Goal: Task Accomplishment & Management: Use online tool/utility

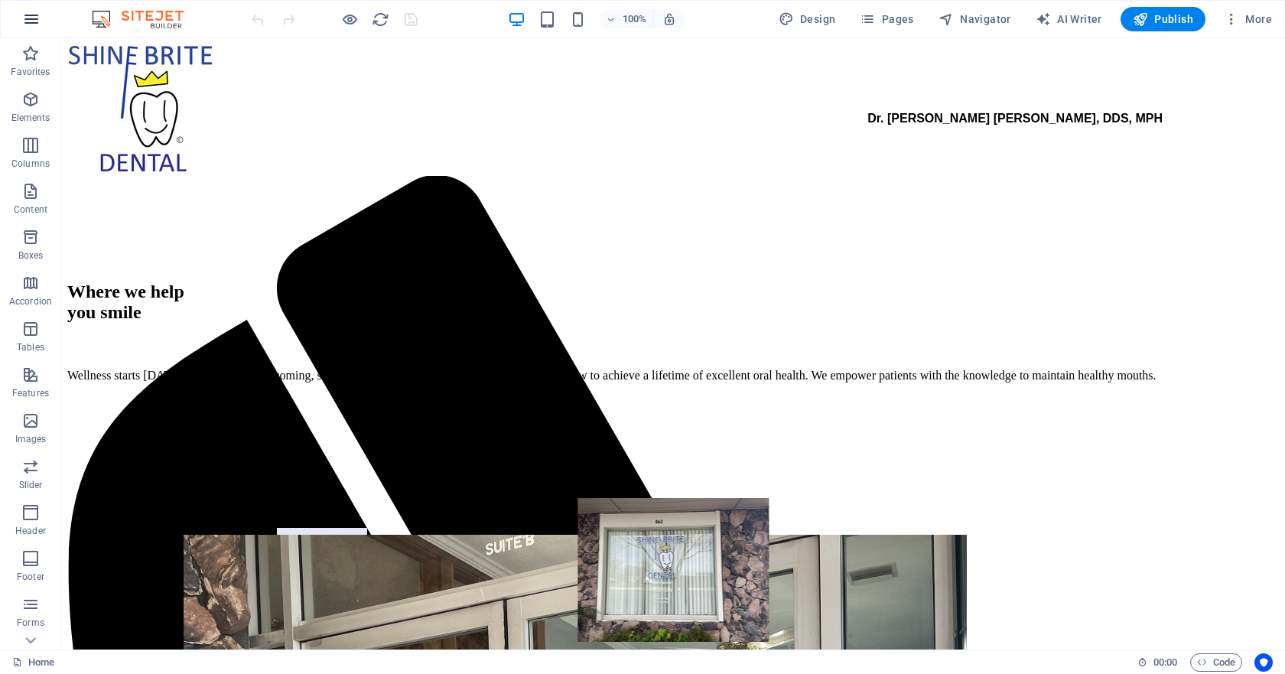
click at [37, 27] on icon "button" at bounding box center [31, 19] width 18 height 18
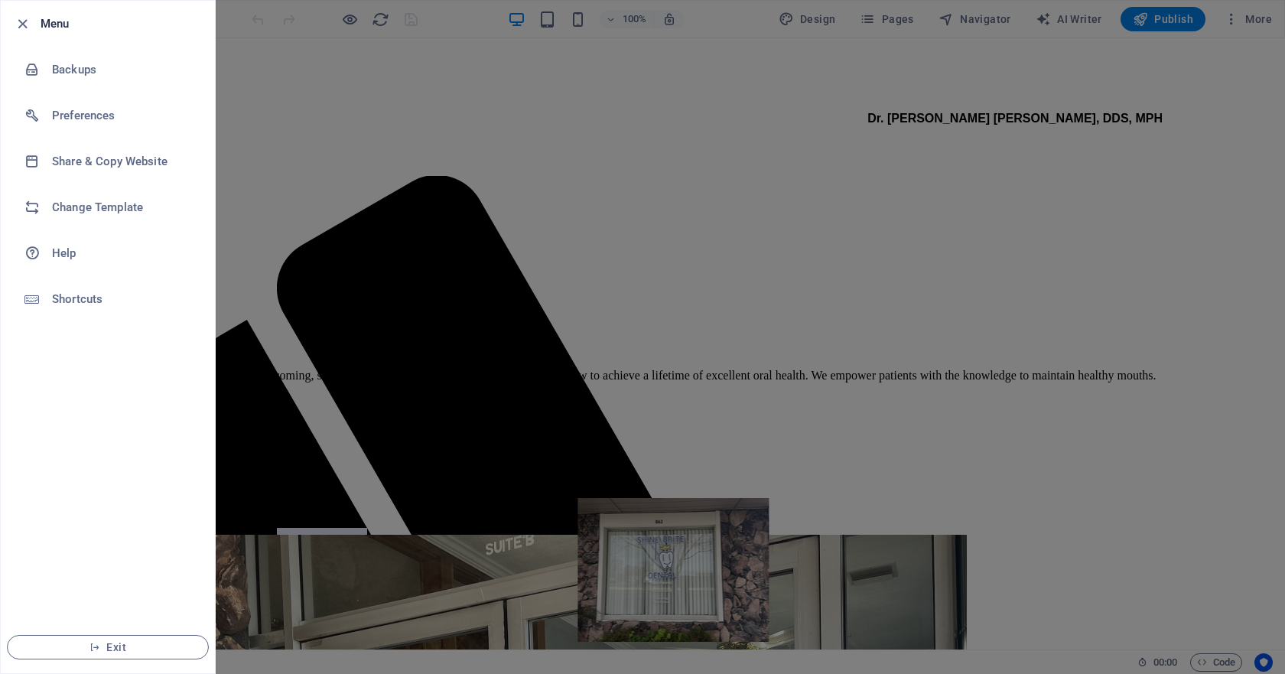
click at [34, 21] on div at bounding box center [27, 24] width 28 height 18
click at [26, 23] on icon "button" at bounding box center [23, 24] width 18 height 18
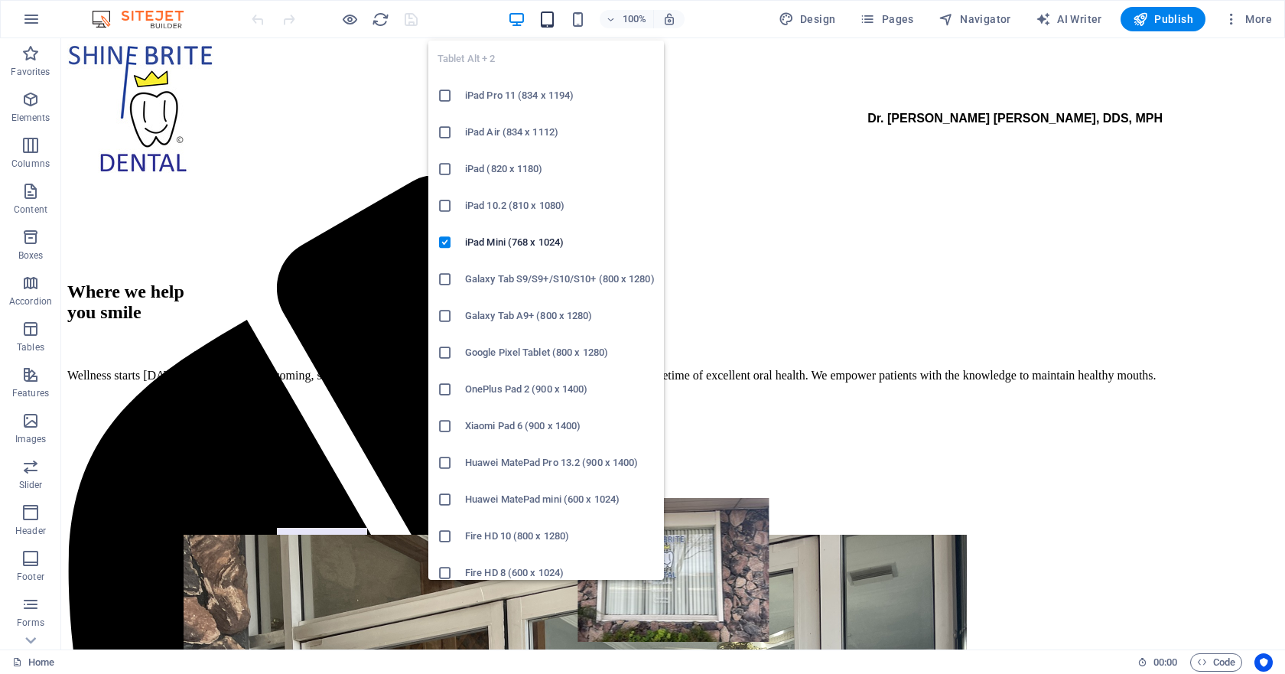
click at [550, 26] on icon "button" at bounding box center [547, 20] width 18 height 18
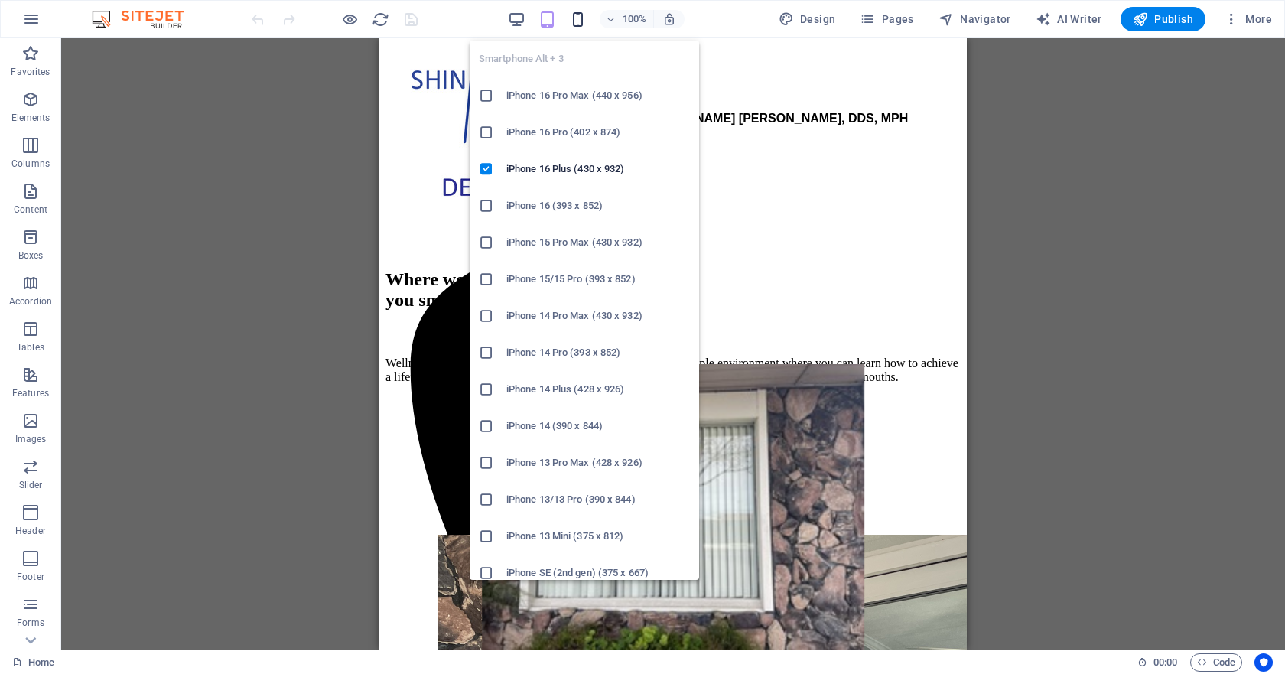
click at [580, 19] on icon "button" at bounding box center [578, 20] width 18 height 18
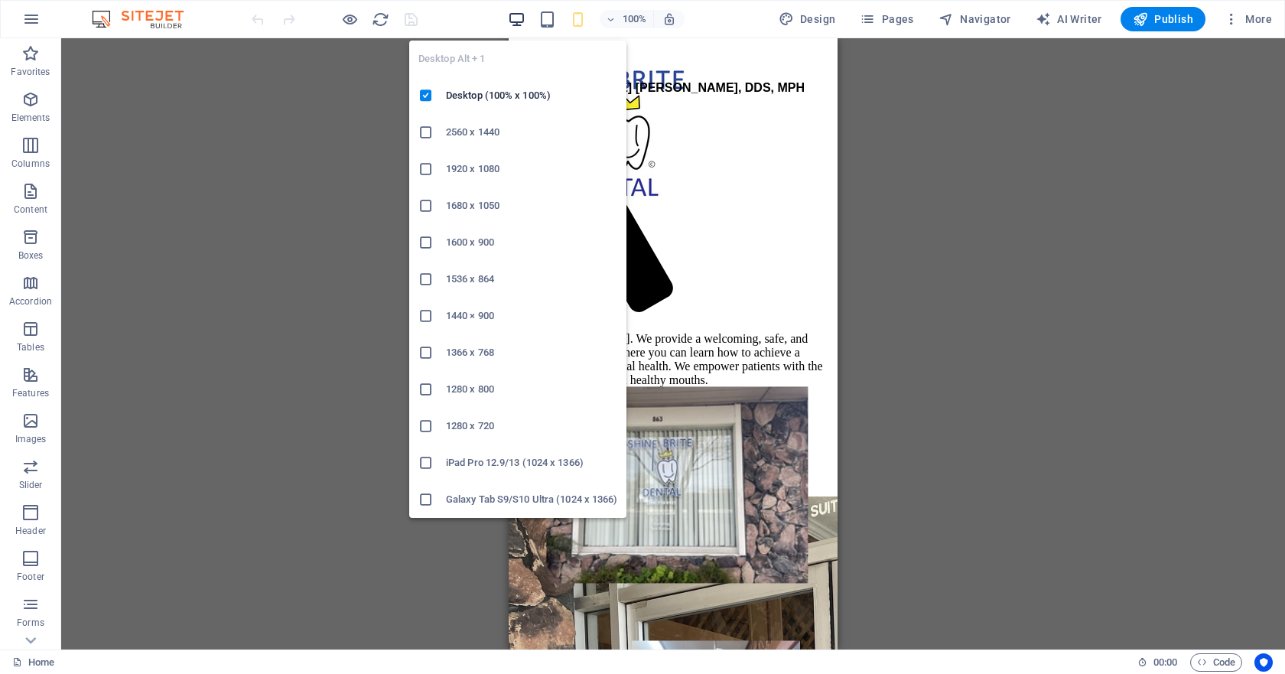
click at [510, 16] on icon "button" at bounding box center [517, 20] width 18 height 18
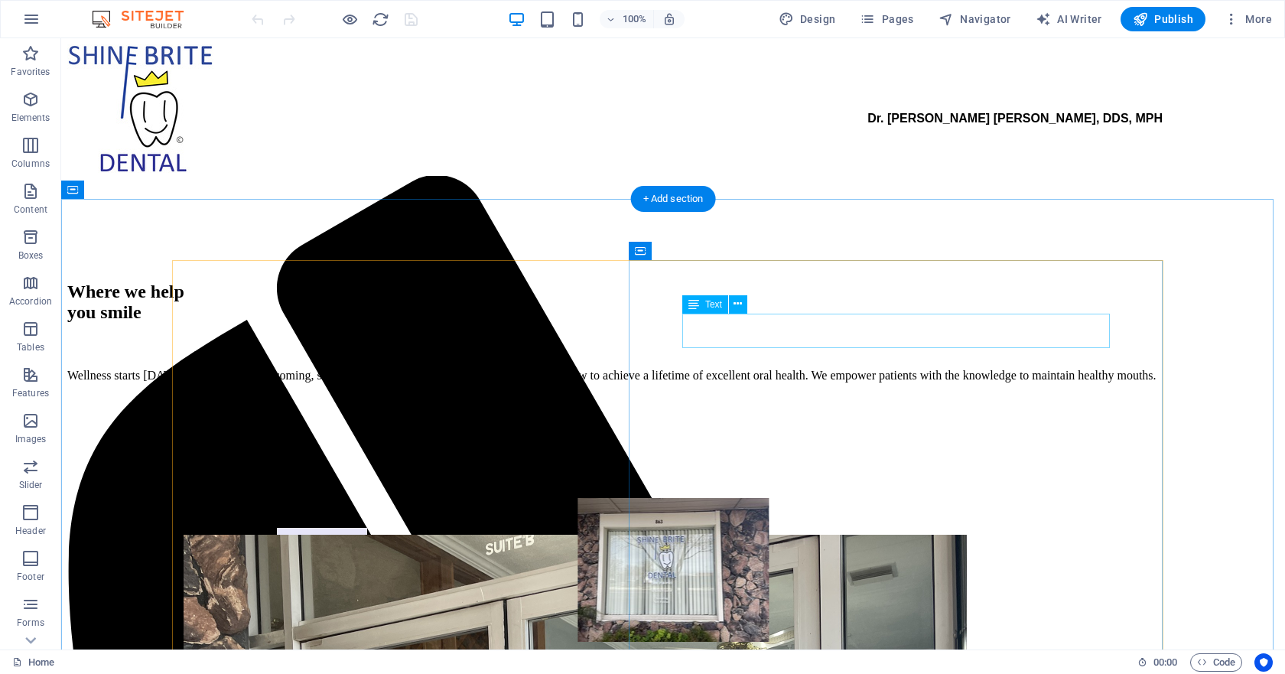
scroll to position [229, 0]
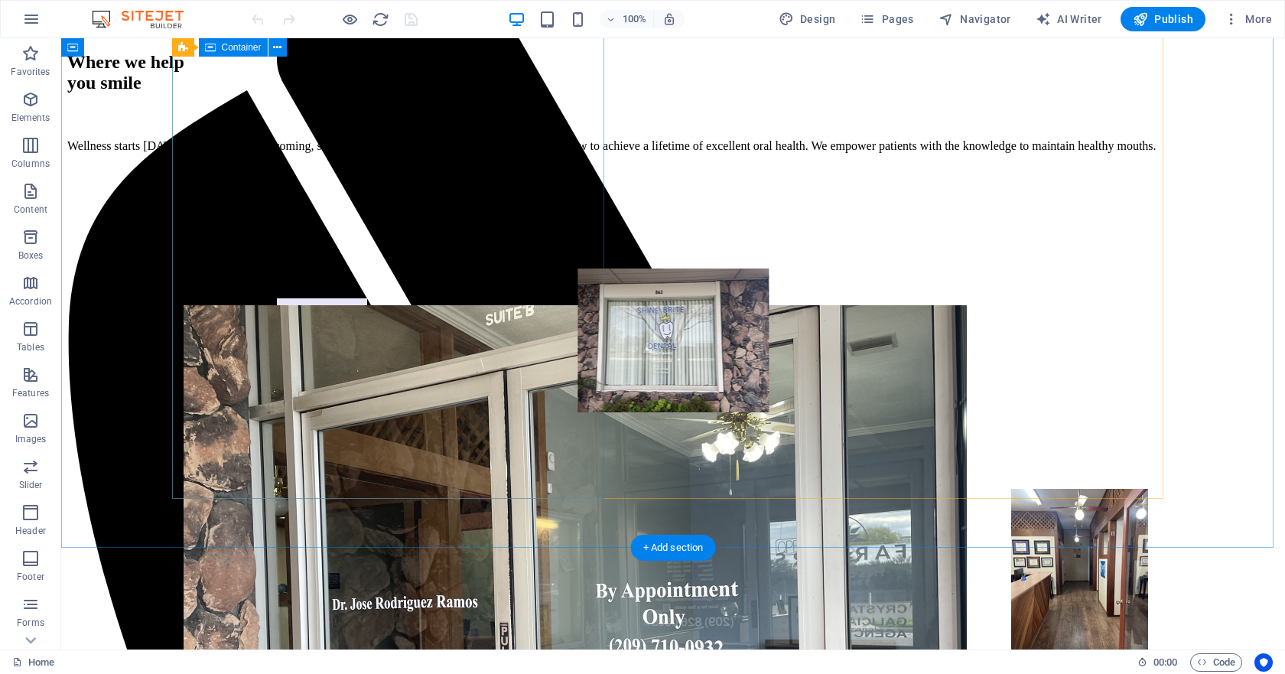
click at [528, 165] on div "Where we help you smile Wellness starts [DATE]. We provide a welcoming, safe, a…" at bounding box center [672, 101] width 1211 height 128
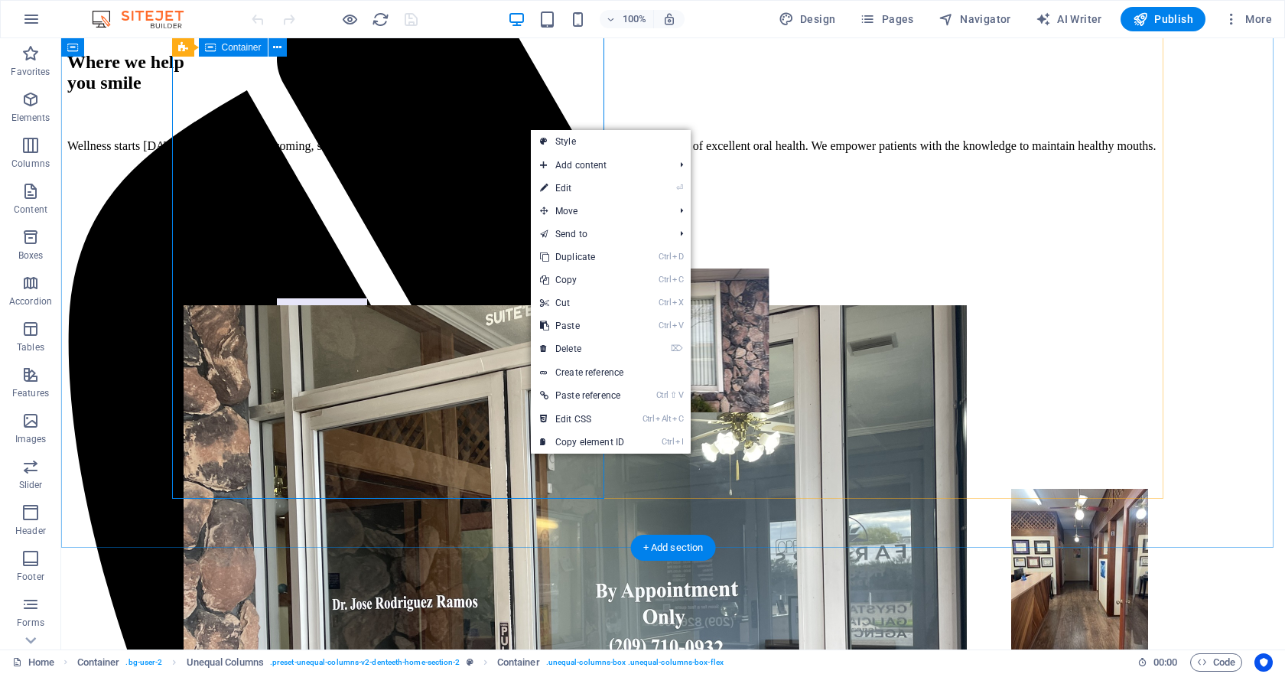
click at [388, 165] on div "Where we help you smile Wellness starts [DATE]. We provide a welcoming, safe, a…" at bounding box center [672, 101] width 1211 height 128
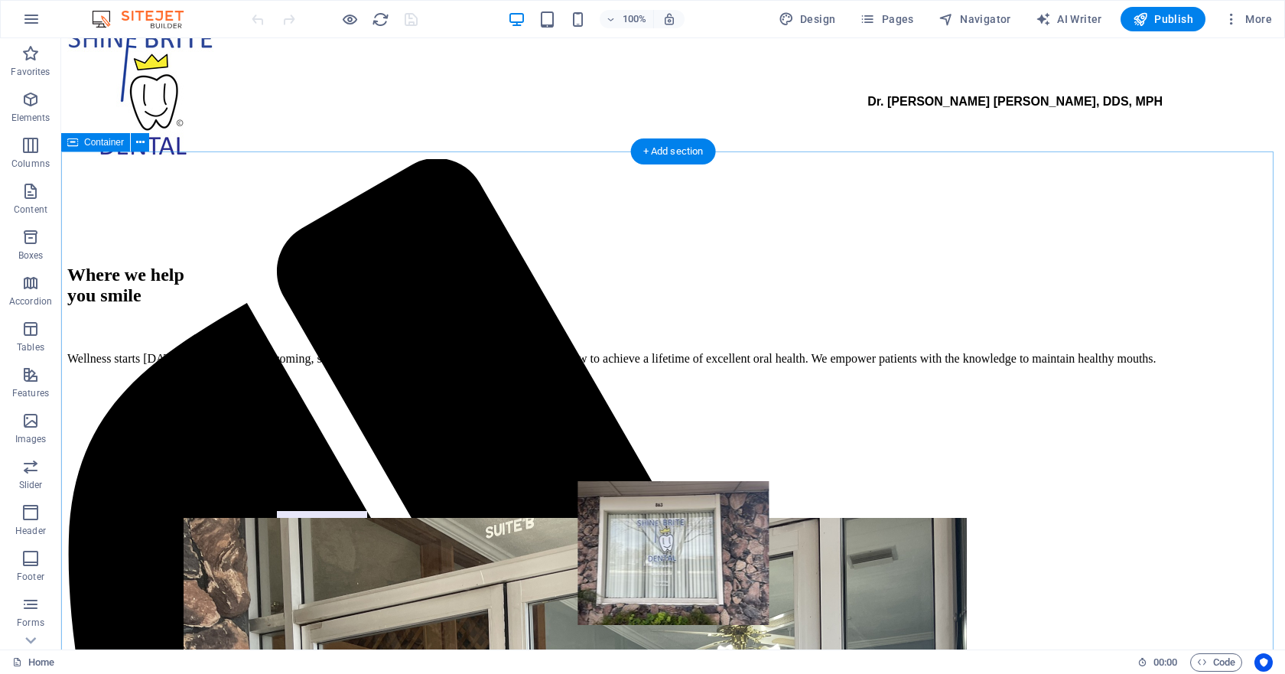
scroll to position [0, 0]
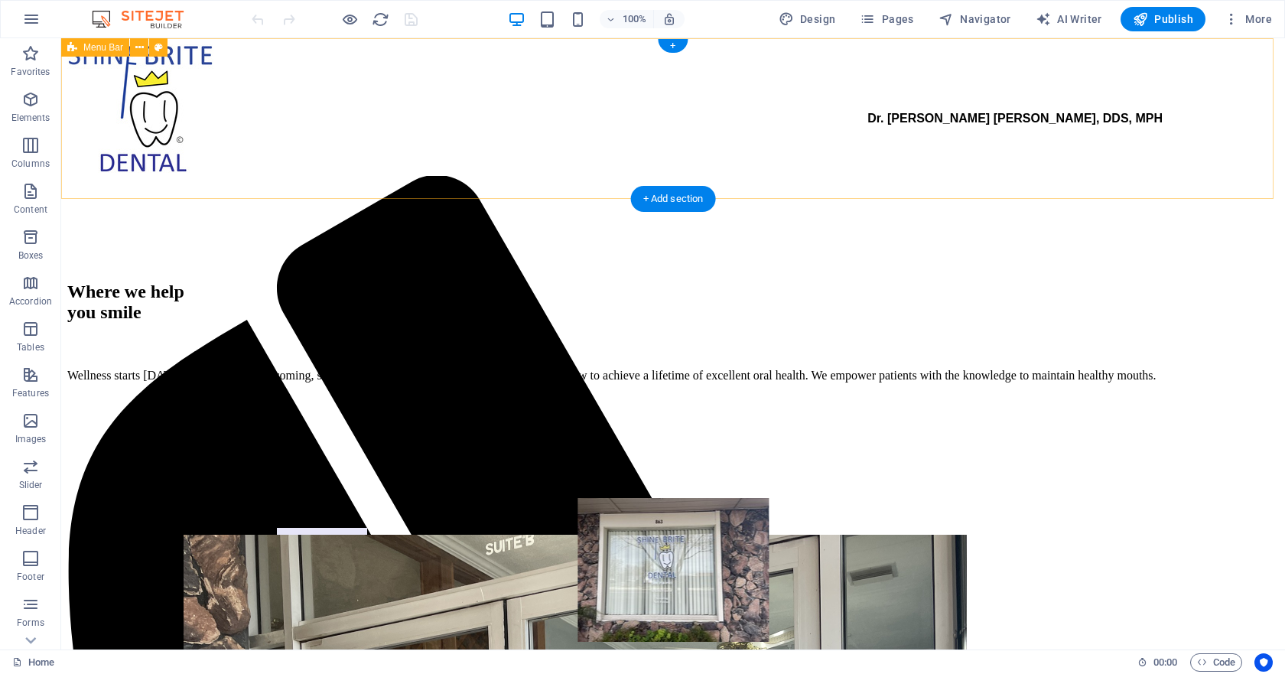
click at [575, 148] on div "Dr. [PERSON_NAME] [PERSON_NAME], DDS, MPH" at bounding box center [672, 124] width 1211 height 161
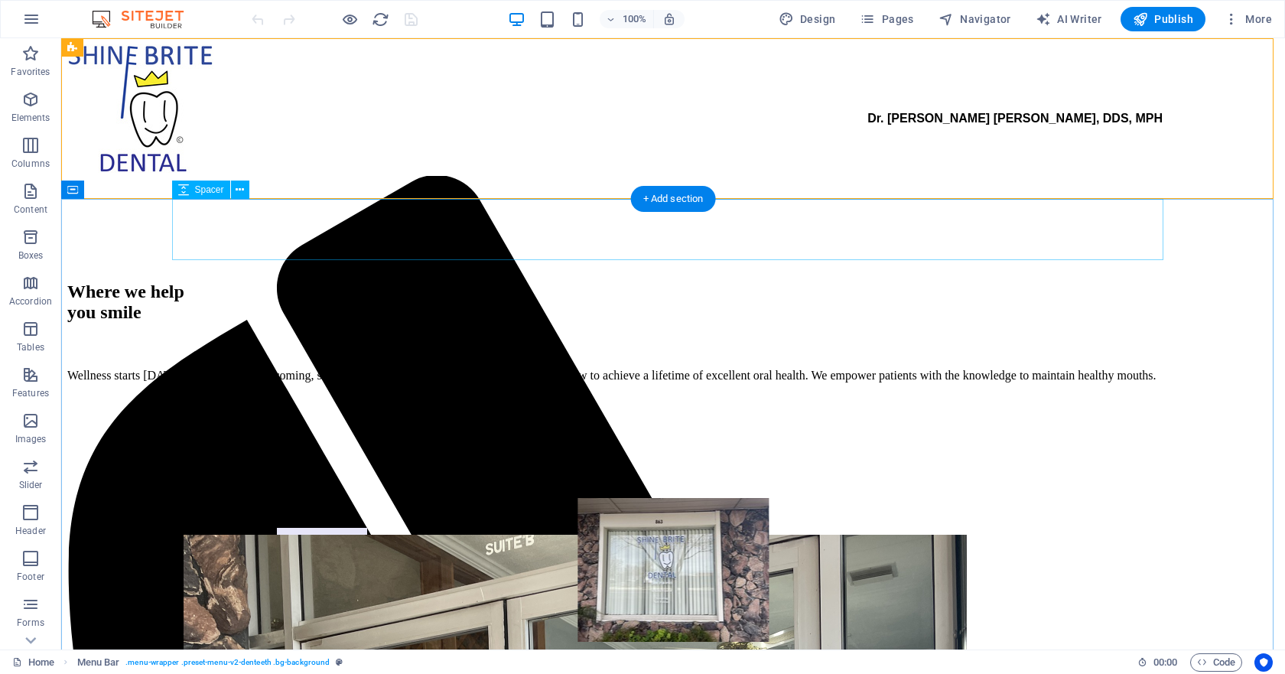
click at [606, 241] on div at bounding box center [672, 235] width 1211 height 61
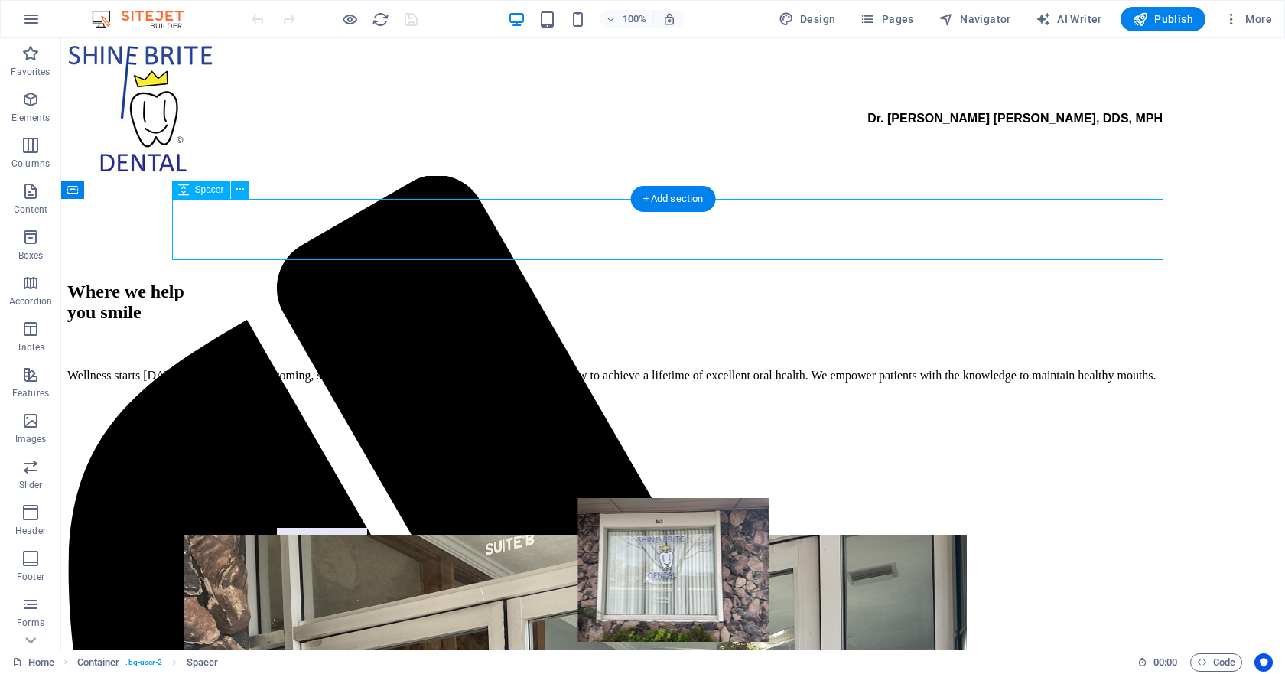
click at [415, 239] on div at bounding box center [672, 235] width 1211 height 61
select select "rem"
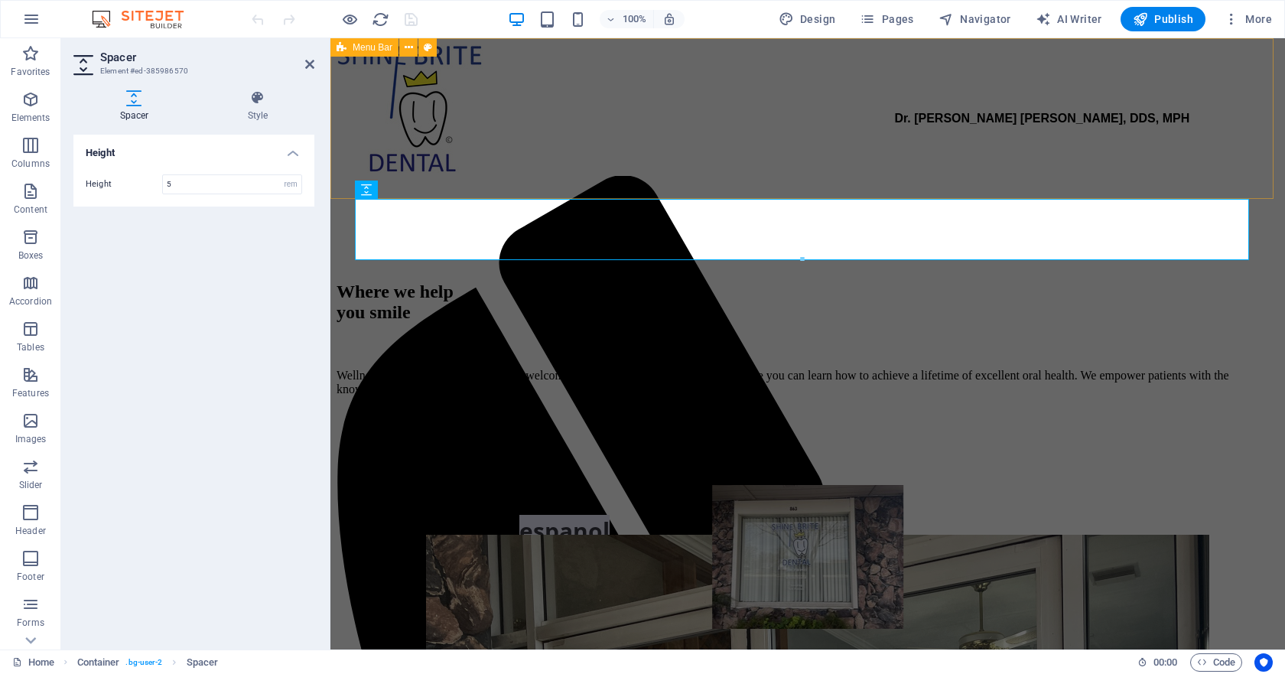
click at [883, 135] on div "Dr. [PERSON_NAME] [PERSON_NAME], DDS, MPH" at bounding box center [808, 124] width 942 height 161
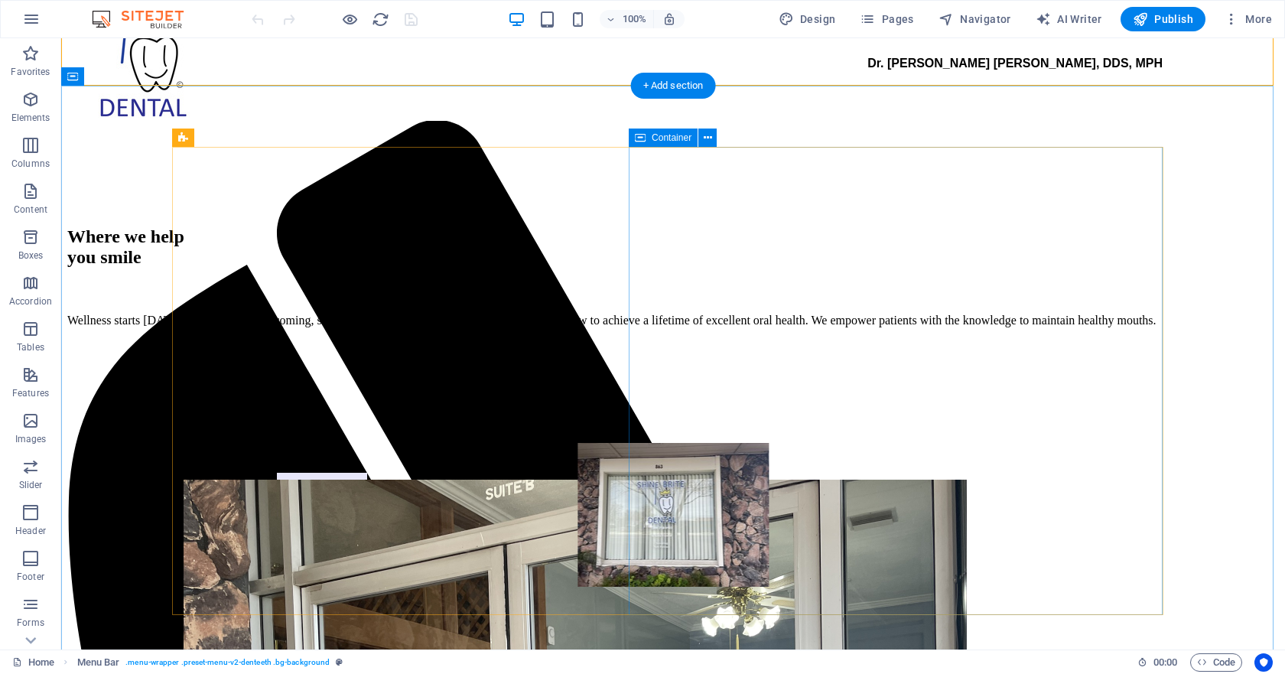
scroll to position [153, 0]
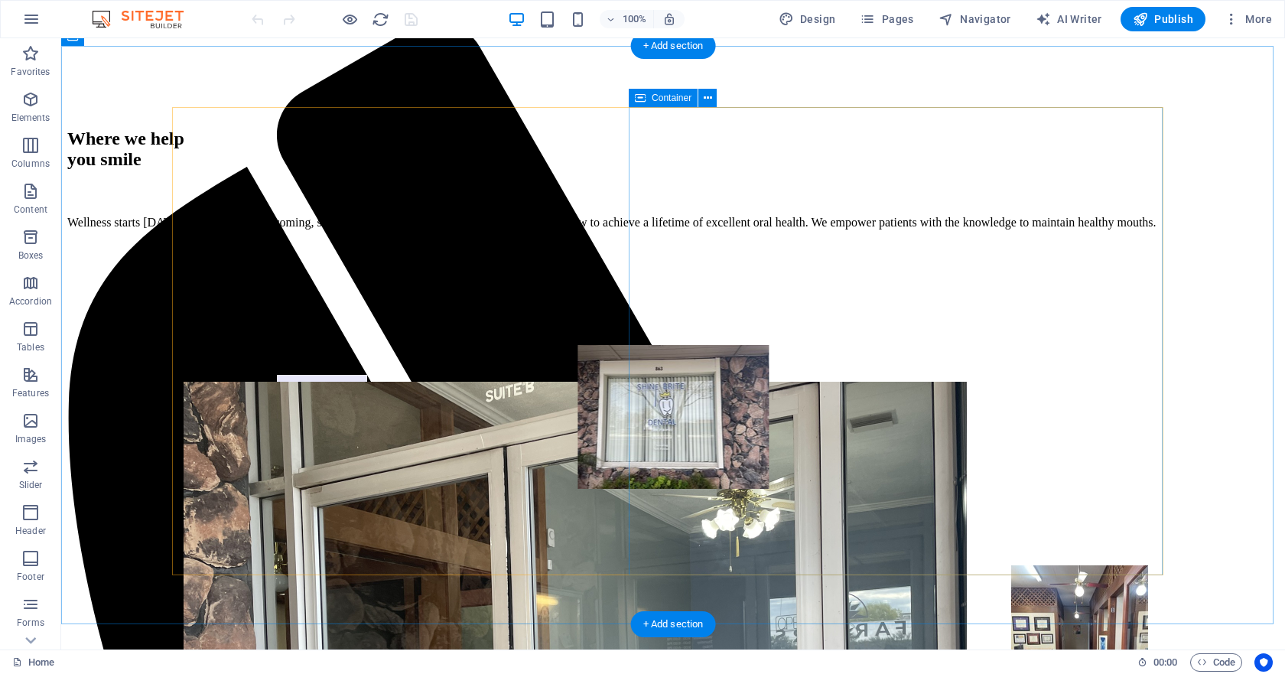
click at [925, 296] on div "El dentista habla espanol" at bounding box center [672, 557] width 1211 height 631
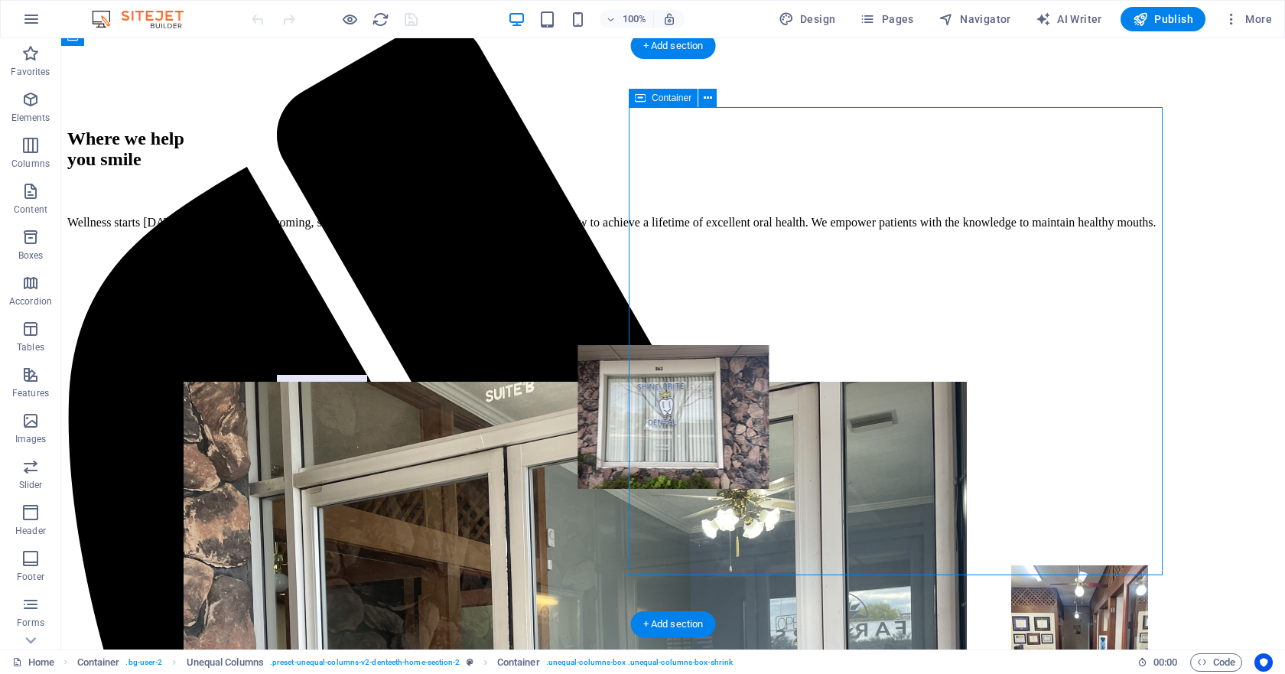
click at [925, 296] on div "El dentista habla espanol" at bounding box center [672, 557] width 1211 height 631
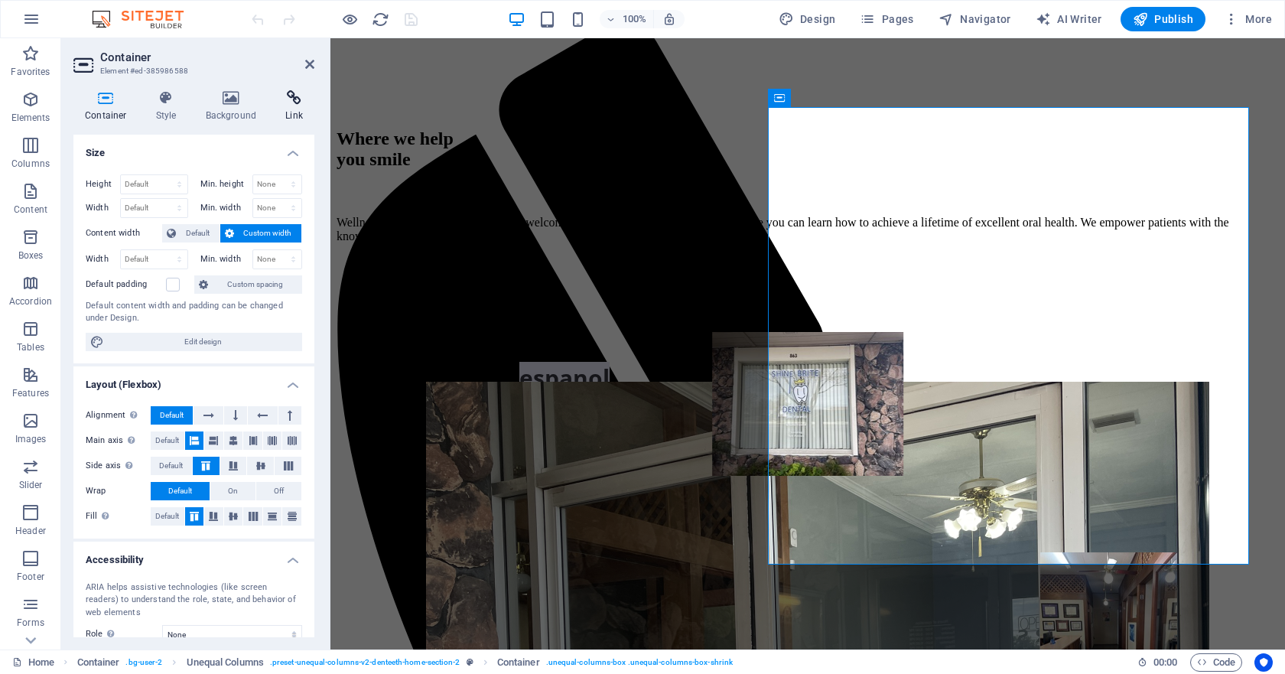
click at [294, 95] on icon at bounding box center [294, 97] width 41 height 15
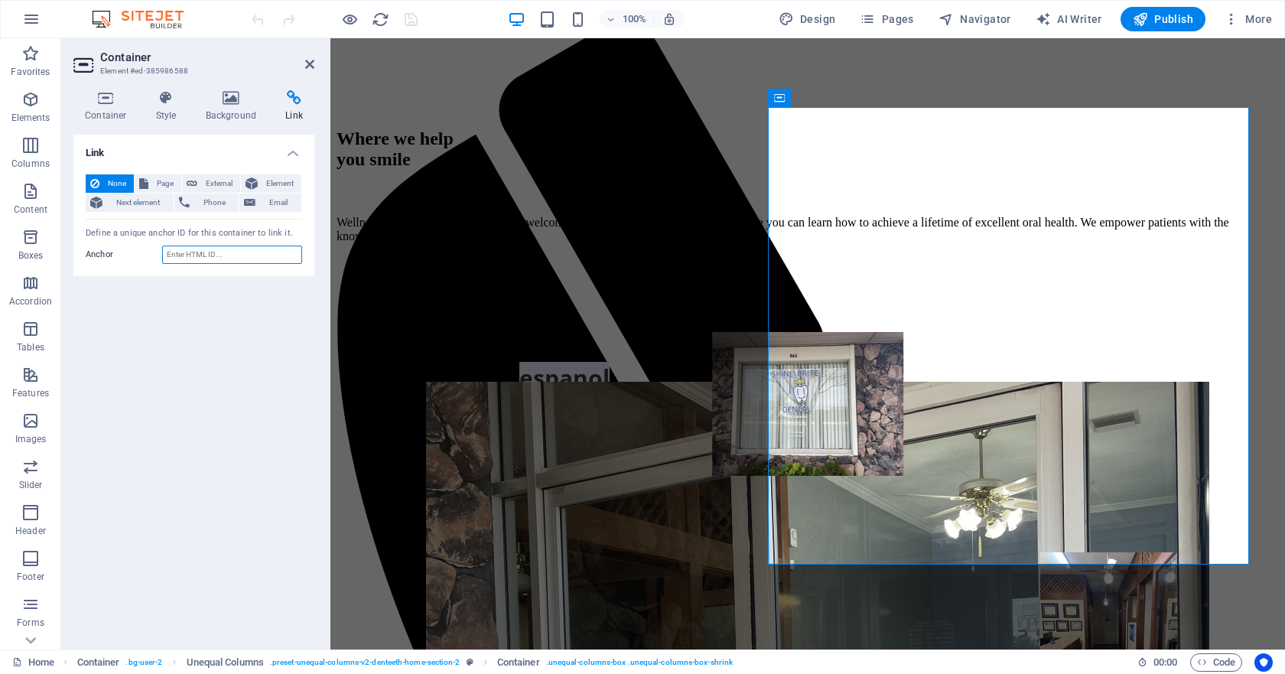
click at [237, 258] on input "Anchor" at bounding box center [232, 254] width 140 height 18
click at [197, 190] on button "External" at bounding box center [211, 183] width 58 height 18
select select "blank"
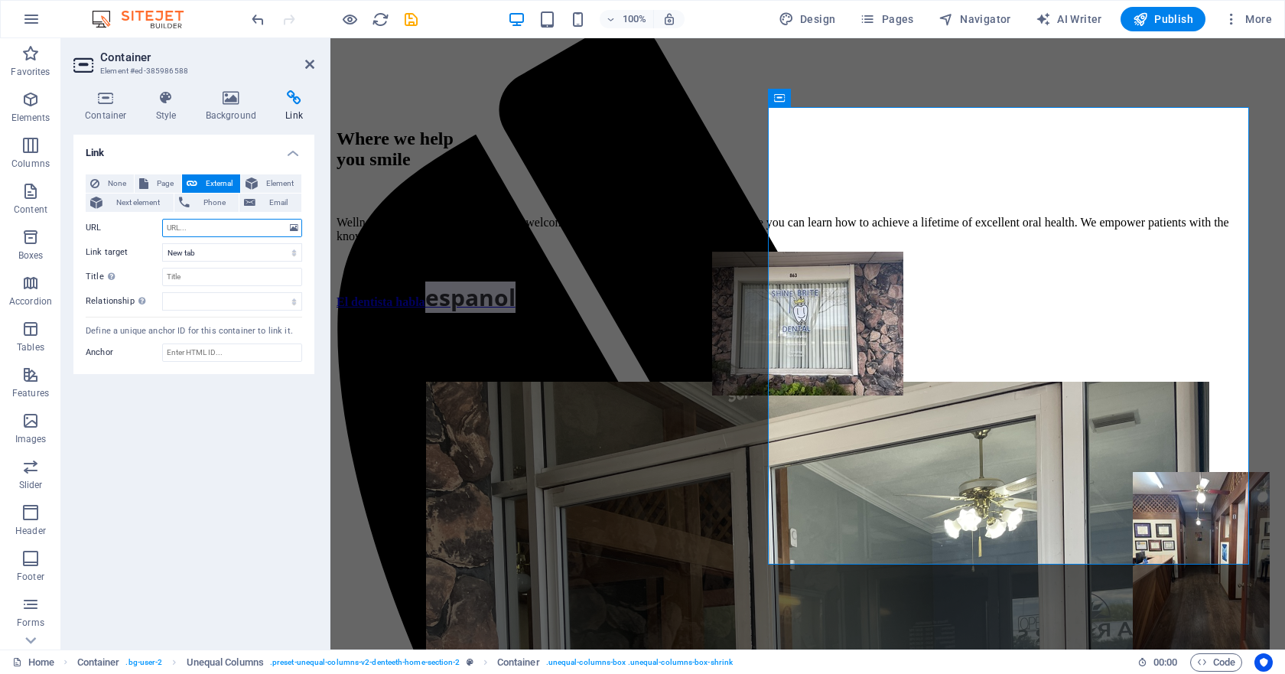
click at [211, 229] on input "URL" at bounding box center [232, 228] width 140 height 18
paste input "[URL][DOMAIN_NAME]"
type input "[URL][DOMAIN_NAME]"
click at [296, 250] on select "New tab Same tab Overlay" at bounding box center [232, 252] width 140 height 18
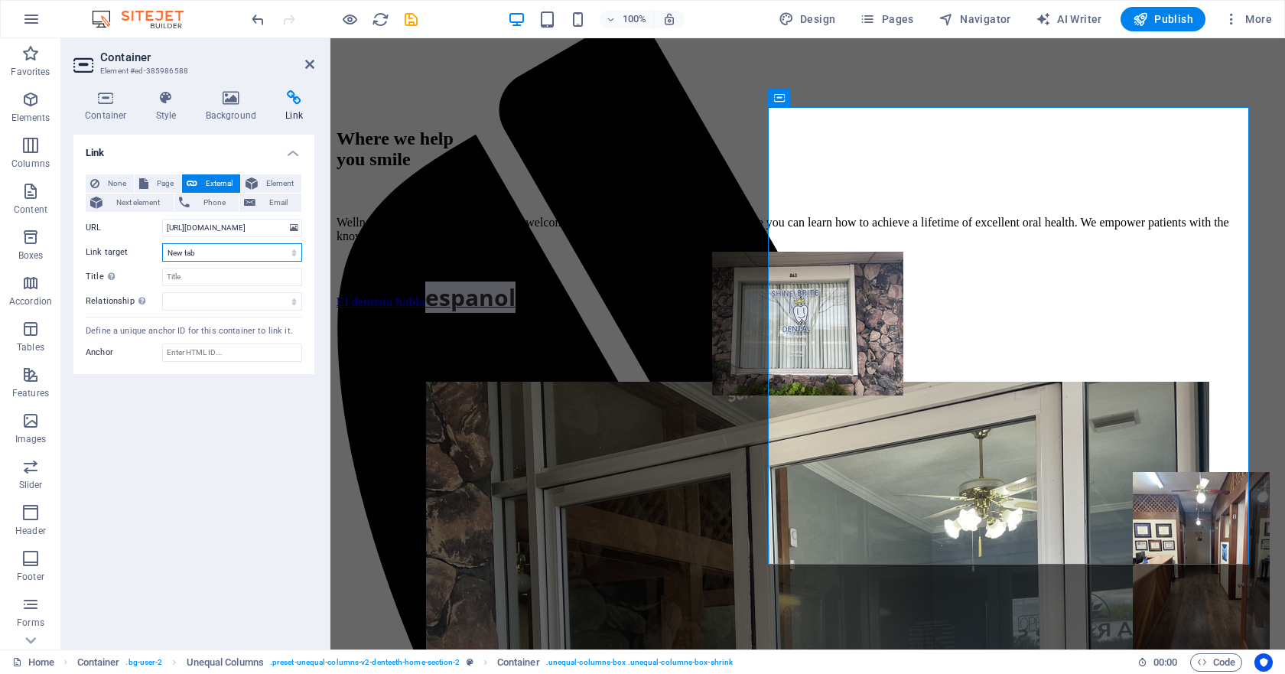
scroll to position [0, 0]
select select "overlay"
click at [162, 243] on select "New tab Same tab Overlay" at bounding box center [232, 252] width 140 height 18
click at [290, 249] on select "New tab Same tab Overlay" at bounding box center [232, 252] width 140 height 18
click at [162, 243] on select "New tab Same tab Overlay" at bounding box center [232, 252] width 140 height 18
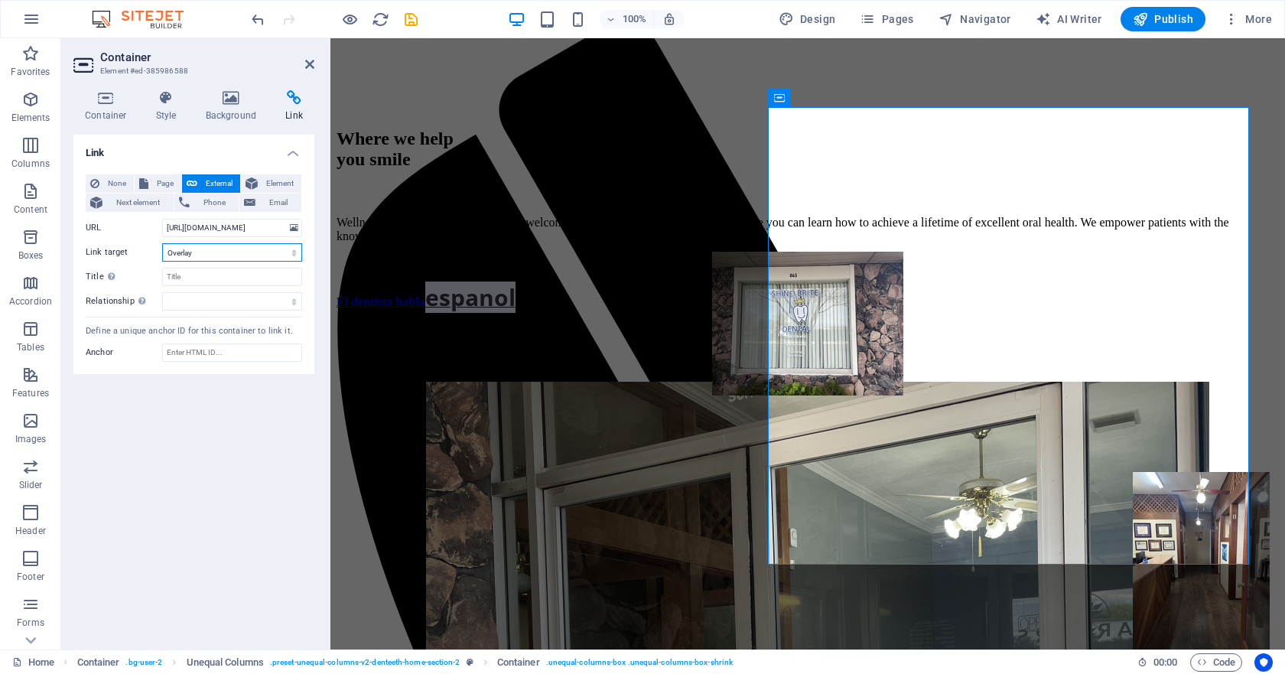
click at [294, 254] on select "New tab Same tab Overlay" at bounding box center [232, 252] width 140 height 18
select select
click at [162, 243] on select "New tab Same tab Overlay" at bounding box center [232, 252] width 140 height 18
click at [236, 282] on input "Title Additional link description, should not be the same as the link text. The…" at bounding box center [232, 277] width 140 height 18
type input "View our ad"
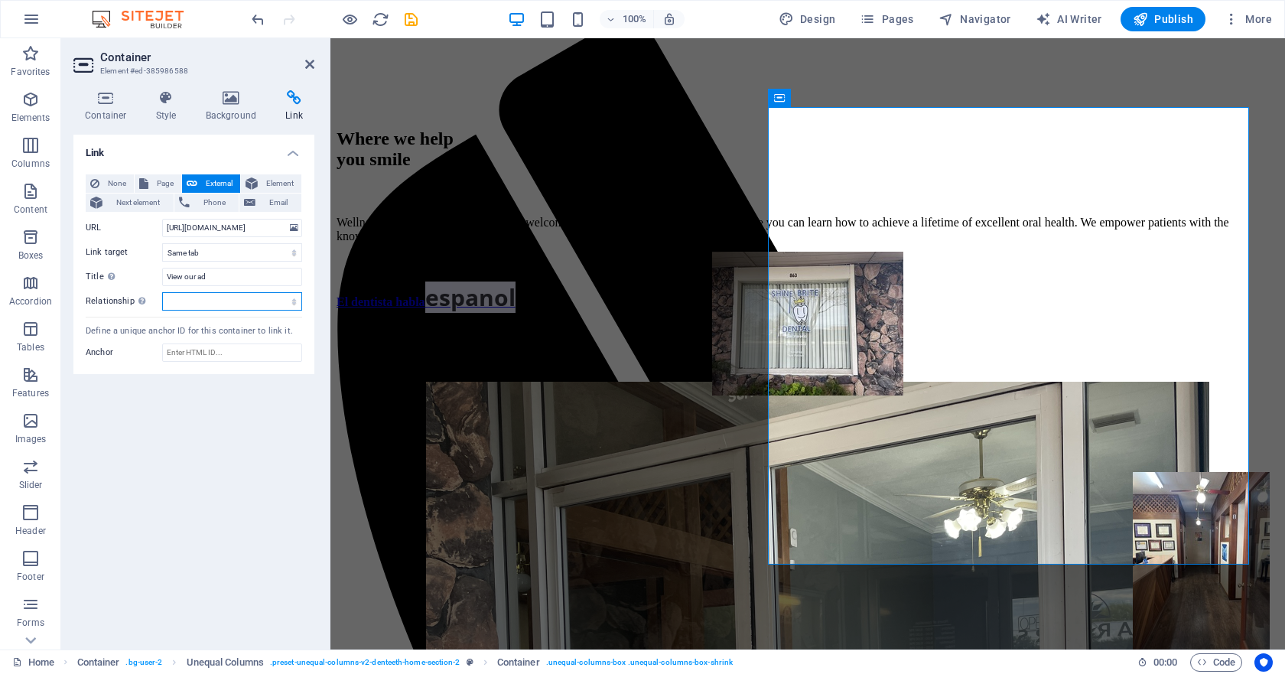
click at [294, 299] on select "alternate author bookmark external help license next nofollow noreferrer noopen…" at bounding box center [232, 301] width 140 height 18
select select "external"
click at [162, 292] on select "alternate author bookmark external help license next nofollow noreferrer noopen…" at bounding box center [232, 301] width 140 height 18
click at [249, 353] on input "Anchor" at bounding box center [232, 352] width 140 height 18
